Goal: Learn about a topic: Learn about a topic

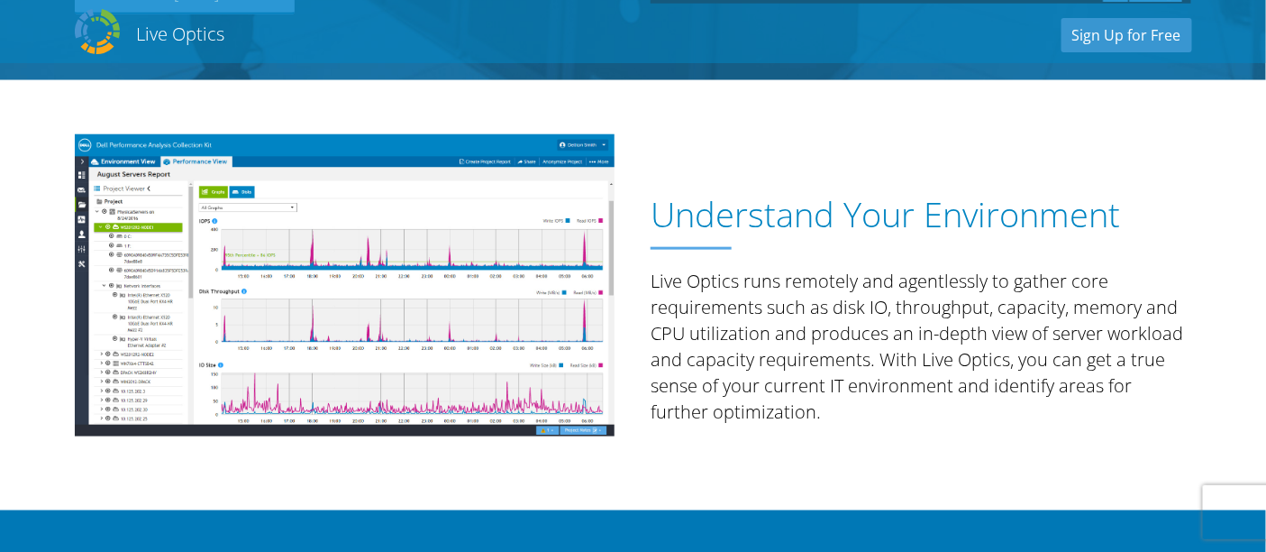
scroll to position [500, 0]
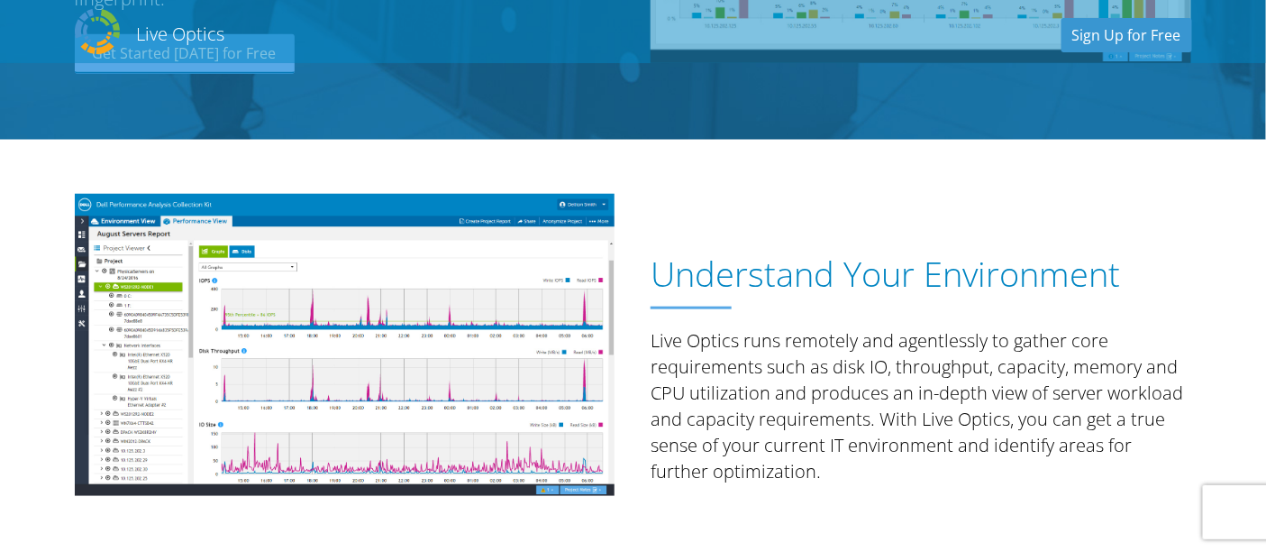
drag, startPoint x: 649, startPoint y: 270, endPoint x: 750, endPoint y: 466, distance: 220.1
click at [750, 466] on div "Understand Your Environment Live Optics runs remotely and agentlessly to gather…" at bounding box center [921, 355] width 577 height 358
click at [780, 478] on p "Live Optics runs remotely and agentlessly to gather core requirements such as d…" at bounding box center [921, 405] width 541 height 157
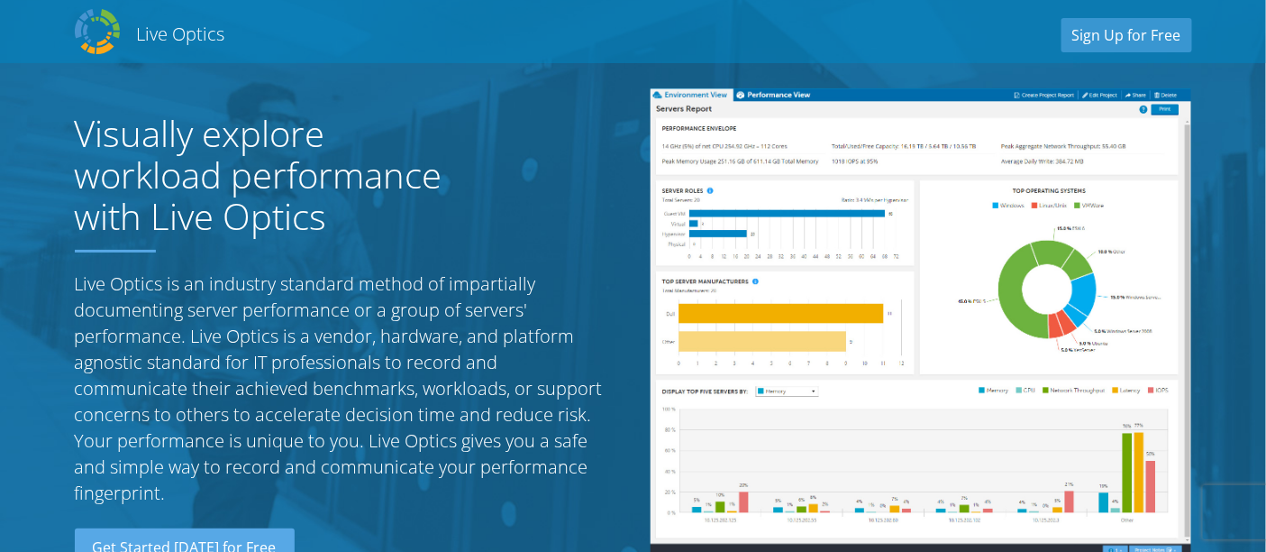
scroll to position [0, 0]
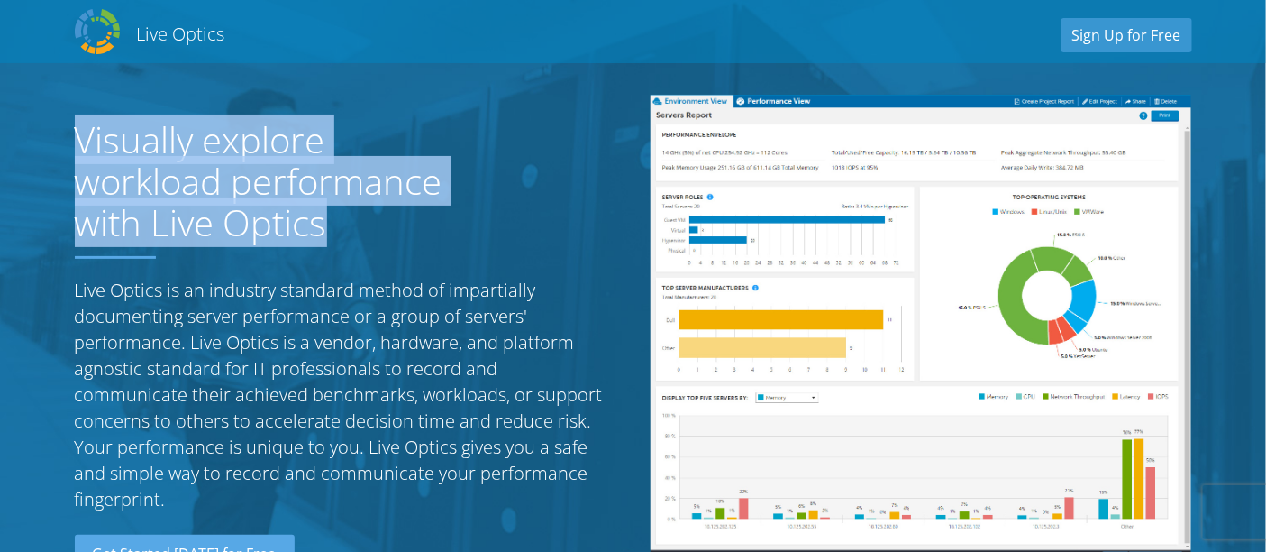
drag, startPoint x: 70, startPoint y: 129, endPoint x: 330, endPoint y: 215, distance: 273.6
click at [333, 219] on div "Visually explore workload performance with Live Optics Live Optics is an indust…" at bounding box center [345, 329] width 577 height 505
copy h1 "Visually explore workload performance with Live Optics"
